Goal: Navigation & Orientation: Understand site structure

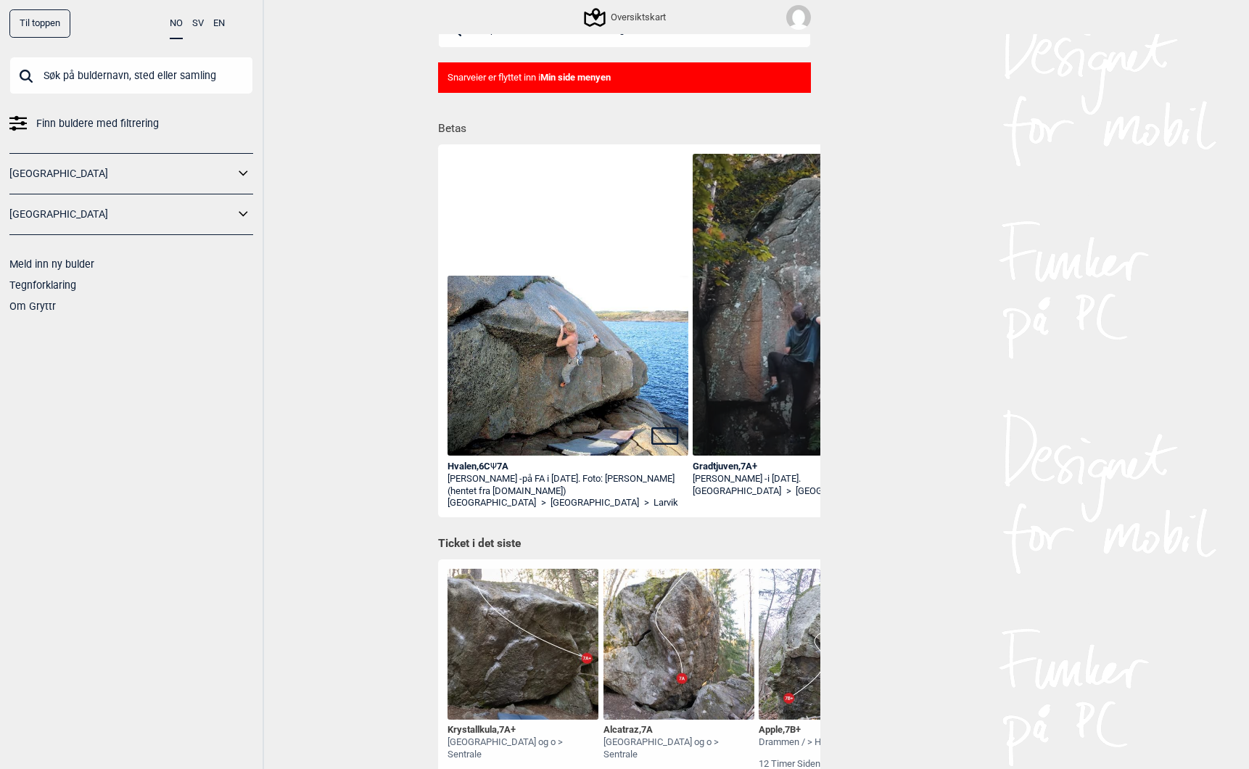
scroll to position [25, 0]
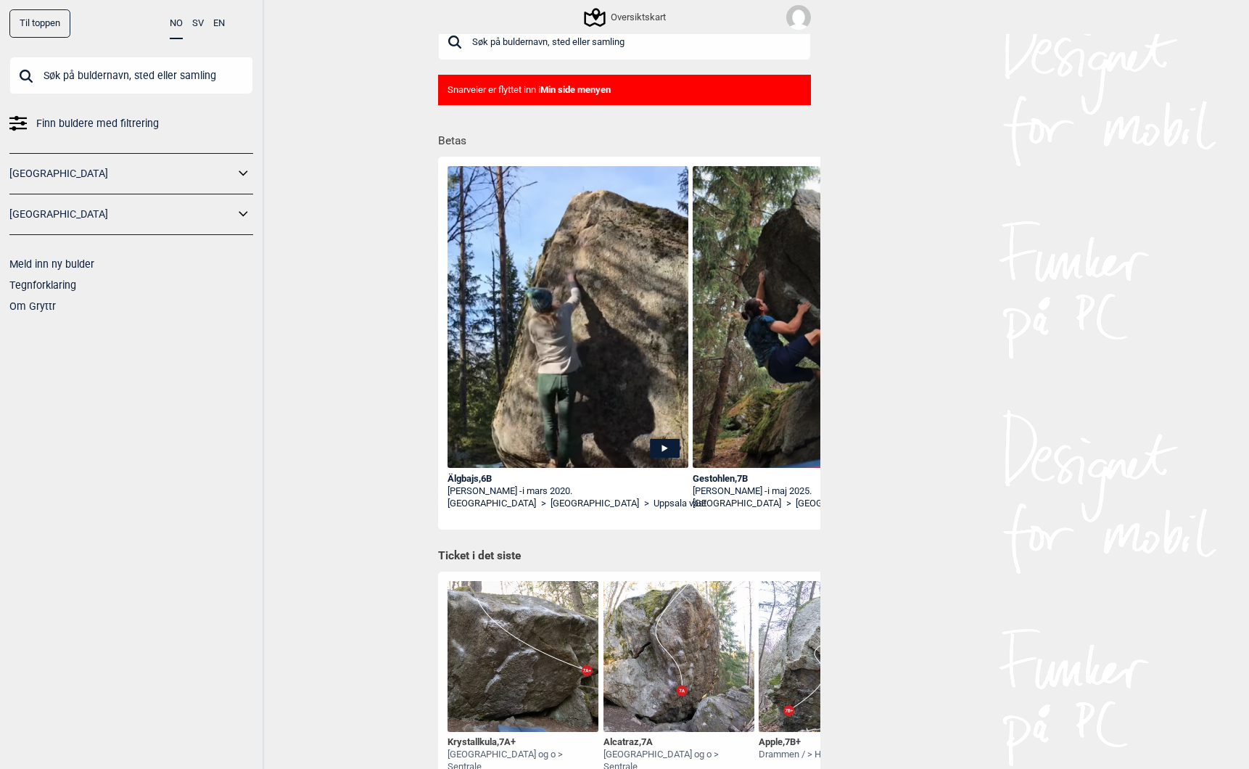
click at [220, 23] on button "EN" at bounding box center [219, 23] width 12 height 28
click at [44, 305] on link "About [PERSON_NAME]" at bounding box center [63, 306] width 108 height 12
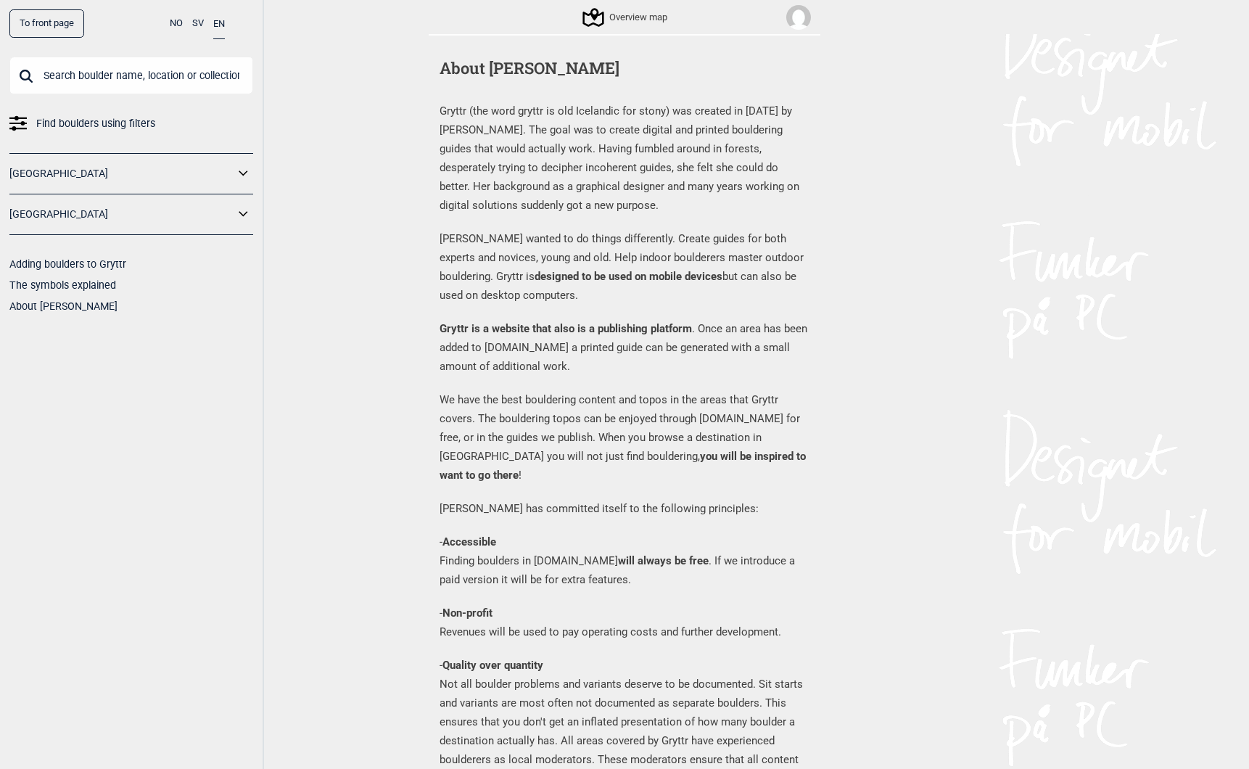
click at [246, 394] on div "To front page NO SV EN Find boulders using filters [GEOGRAPHIC_DATA] [GEOGRAPHI…" at bounding box center [132, 384] width 264 height 769
click at [30, 20] on link "To front page" at bounding box center [46, 23] width 75 height 28
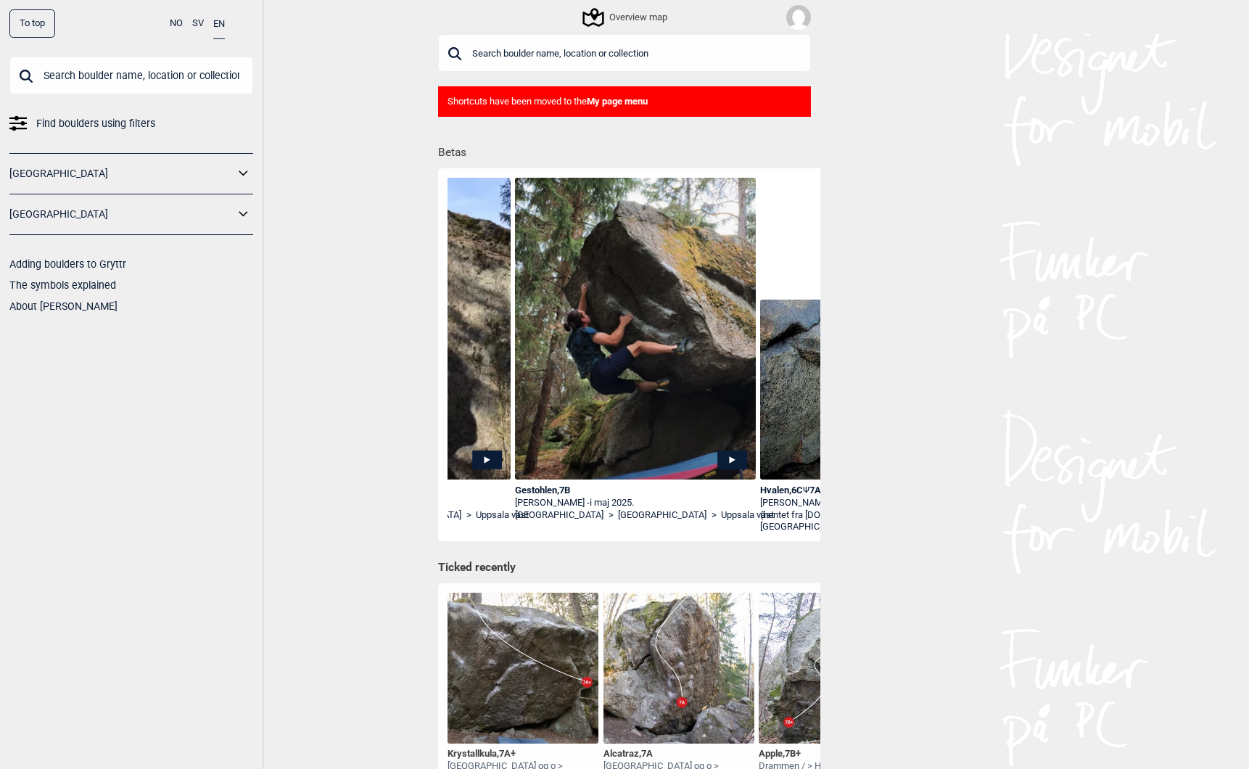
scroll to position [0, 188]
